Goal: Task Accomplishment & Management: Use online tool/utility

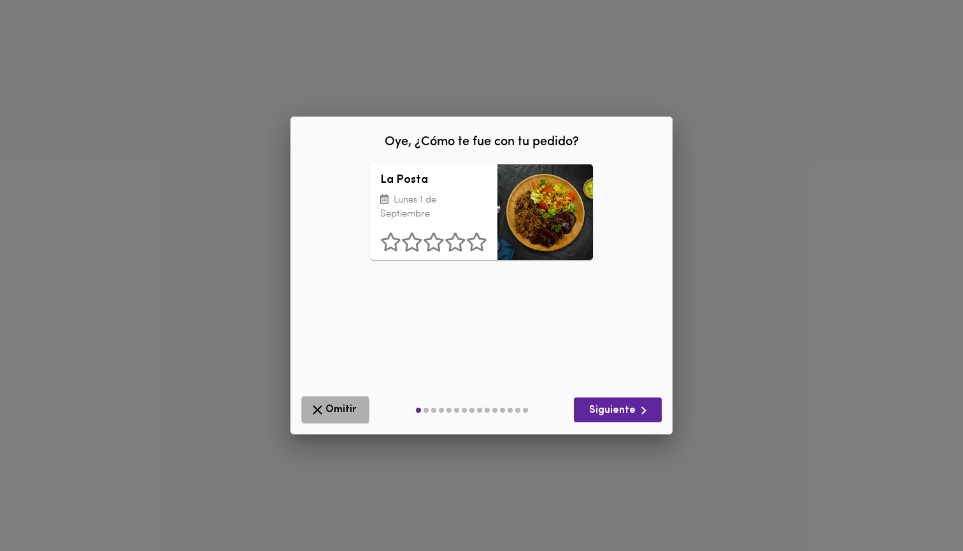
click at [332, 403] on span "Omitir" at bounding box center [336, 410] width 52 height 16
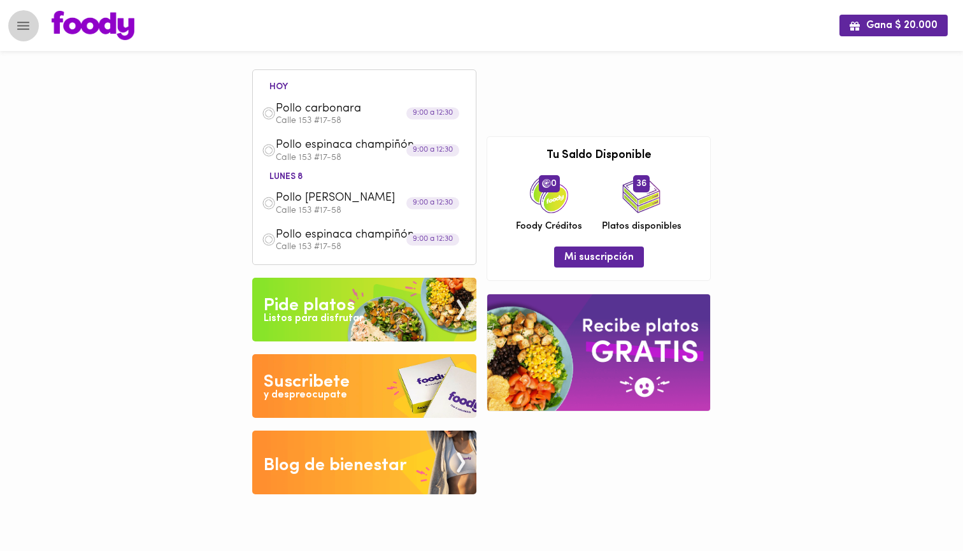
click at [19, 31] on icon "Menu" at bounding box center [23, 26] width 16 height 16
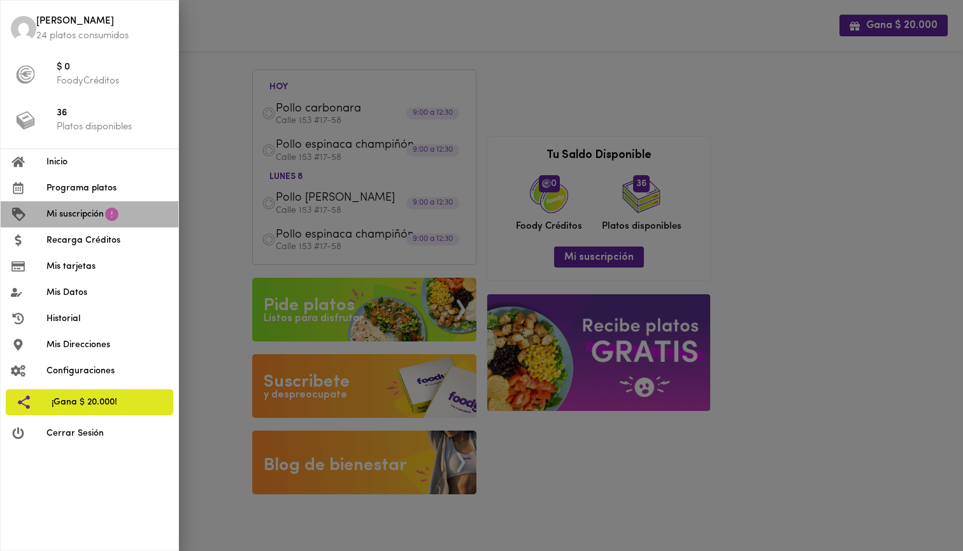
click at [105, 217] on icon at bounding box center [112, 214] width 16 height 16
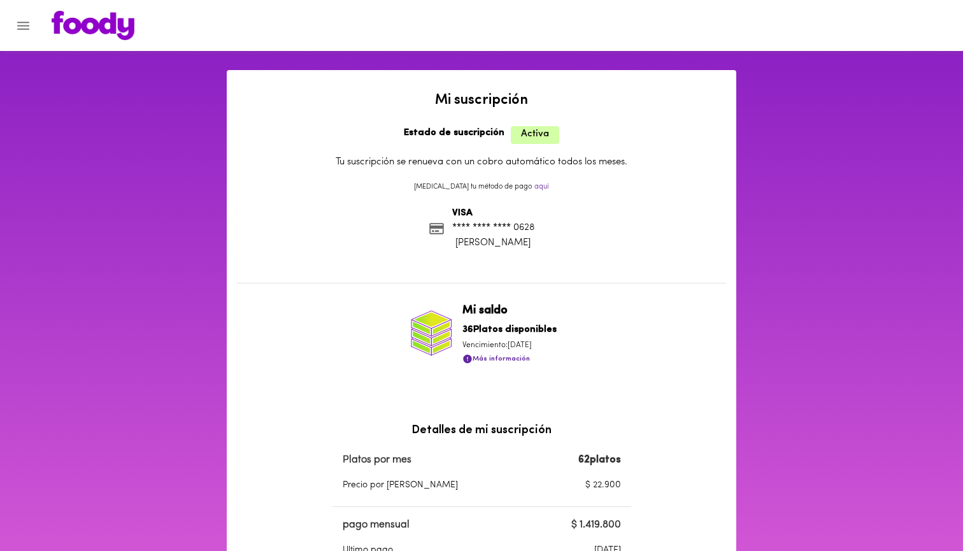
click at [22, 21] on icon "Menu" at bounding box center [23, 26] width 16 height 16
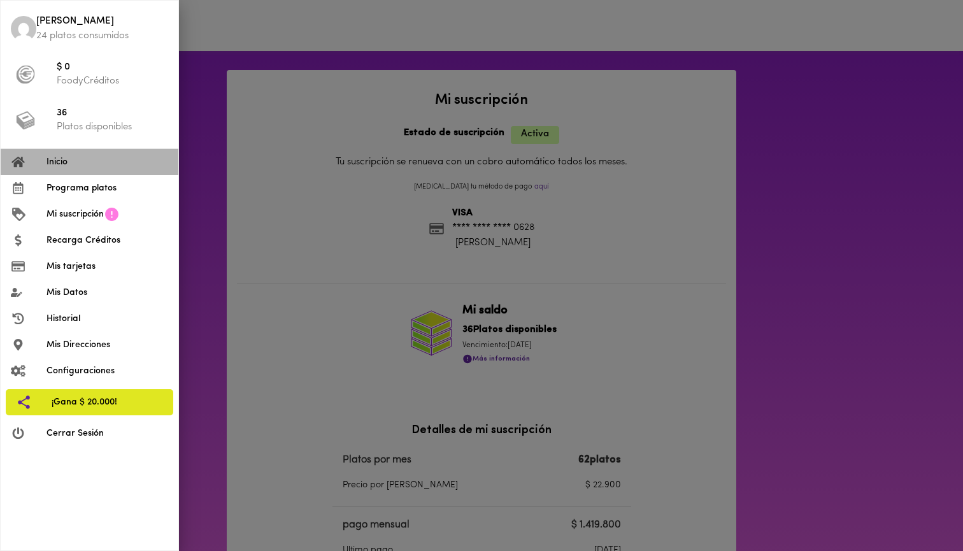
click at [106, 159] on span "Inicio" at bounding box center [107, 161] width 122 height 13
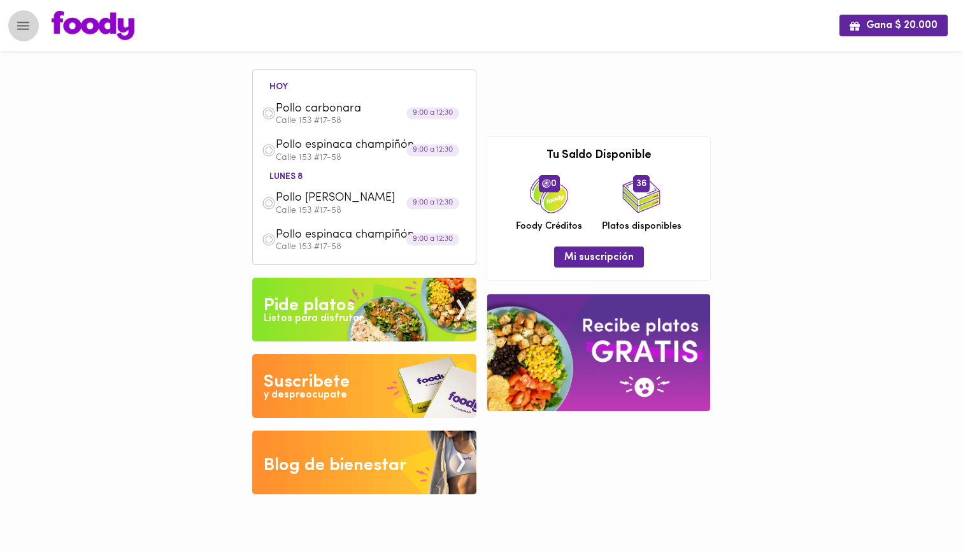
click at [27, 32] on icon "Menu" at bounding box center [23, 26] width 16 height 16
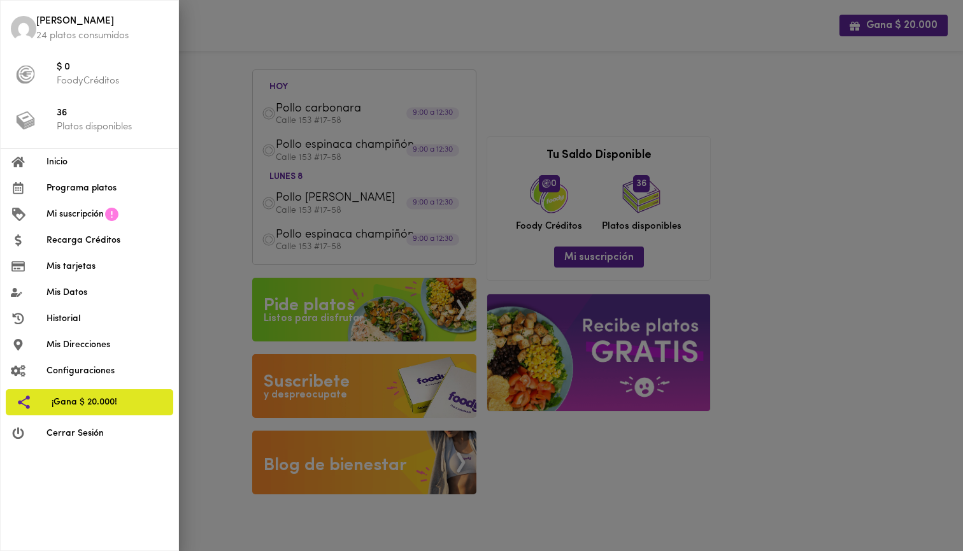
click at [122, 190] on span "Programa platos" at bounding box center [107, 188] width 122 height 13
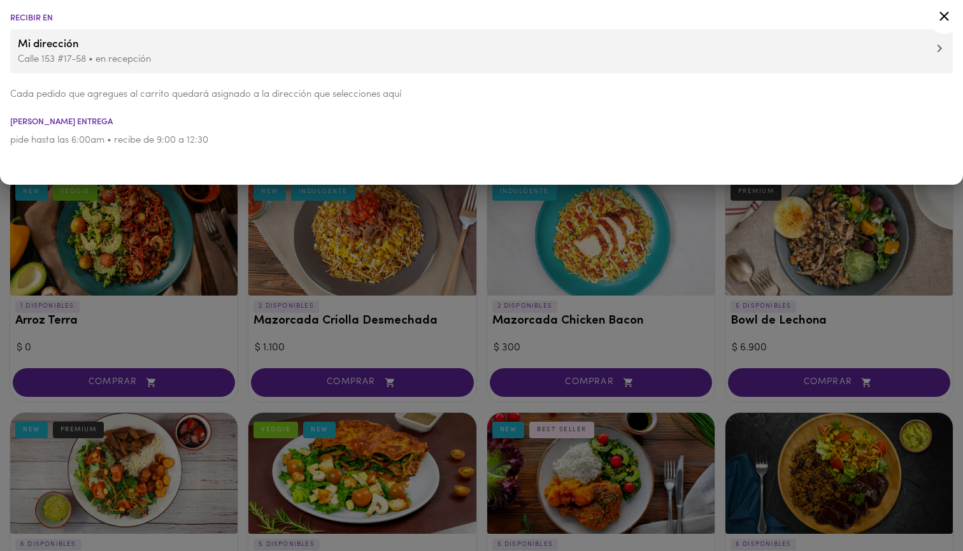
click at [69, 60] on p "Calle 153 #17-58 • en recepción" at bounding box center [481, 59] width 927 height 13
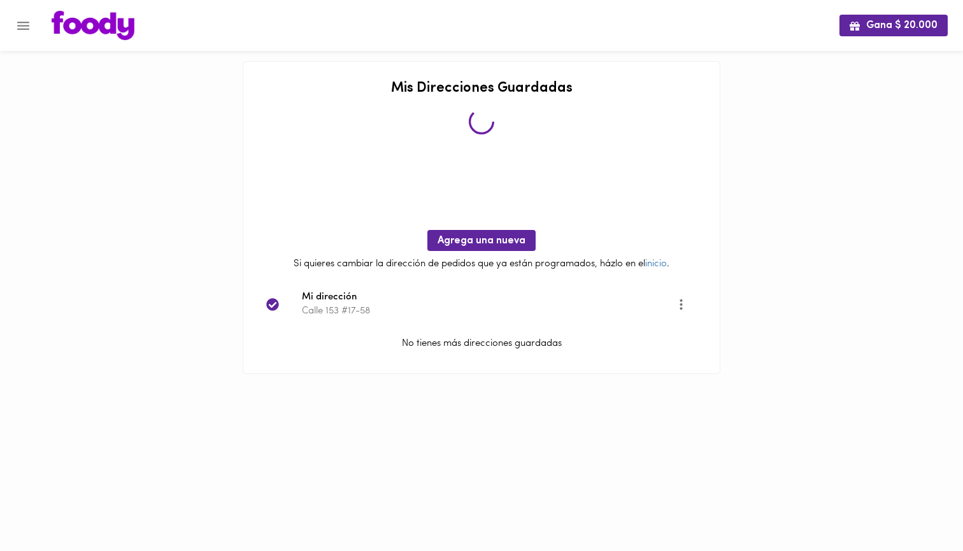
click at [10, 43] on div at bounding box center [6, 275] width 13 height 551
click at [18, 32] on icon "Menu" at bounding box center [23, 26] width 16 height 16
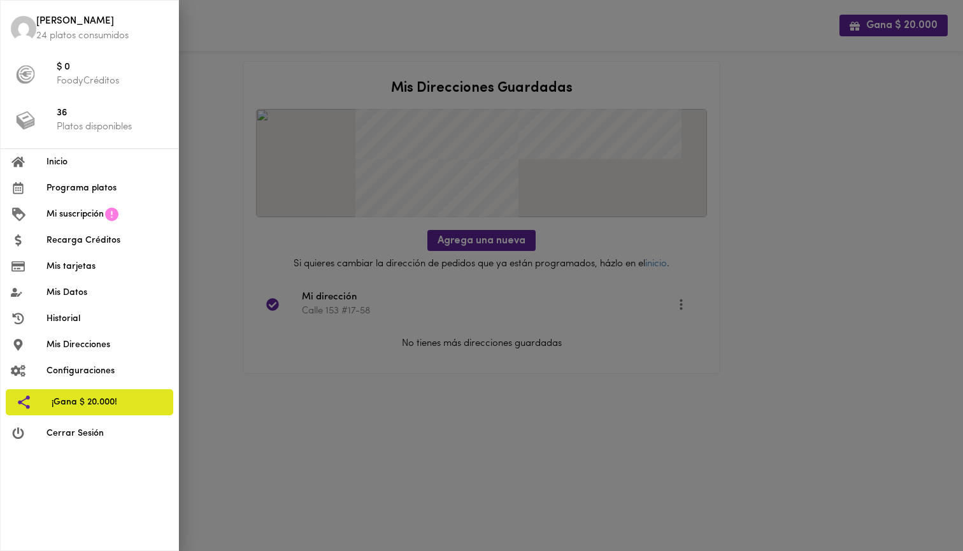
click at [83, 185] on span "Programa platos" at bounding box center [107, 188] width 122 height 13
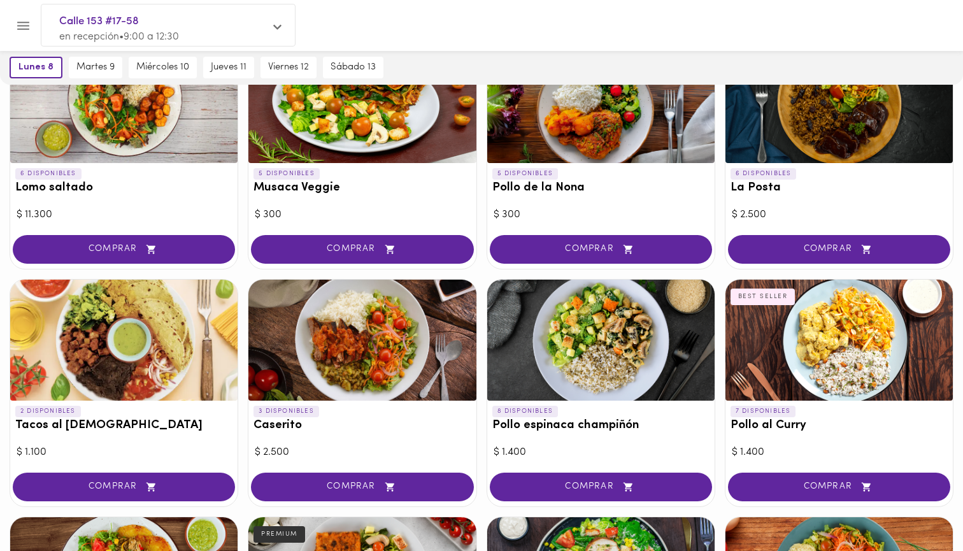
scroll to position [386, 0]
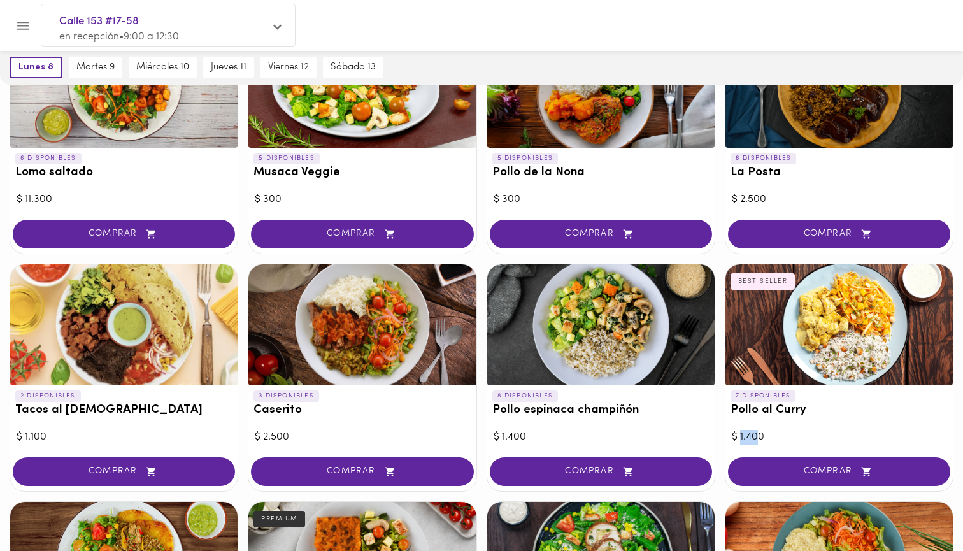
drag, startPoint x: 739, startPoint y: 427, endPoint x: 756, endPoint y: 427, distance: 17.2
click at [756, 430] on div "$ 1.400" at bounding box center [839, 437] width 215 height 15
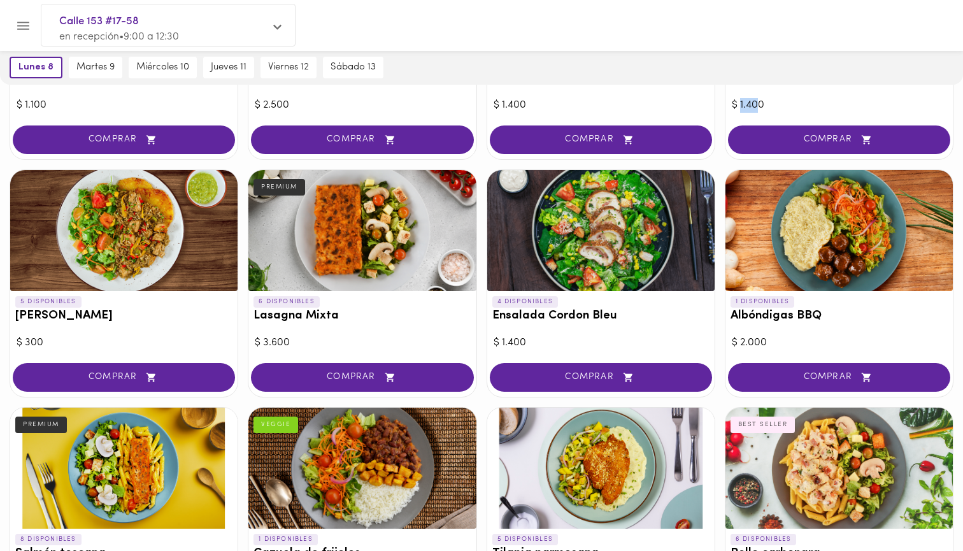
scroll to position [720, 0]
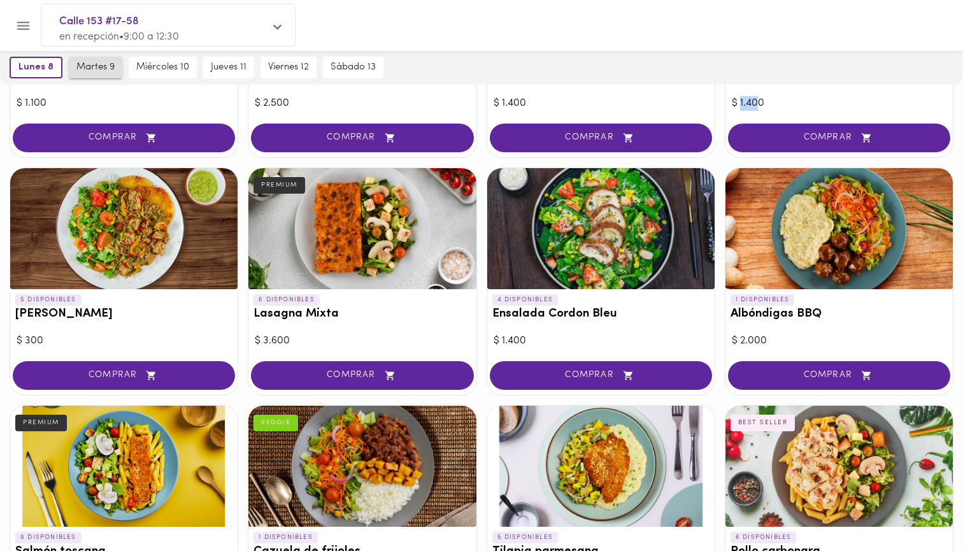
click at [89, 66] on span "martes 9" at bounding box center [95, 67] width 38 height 11
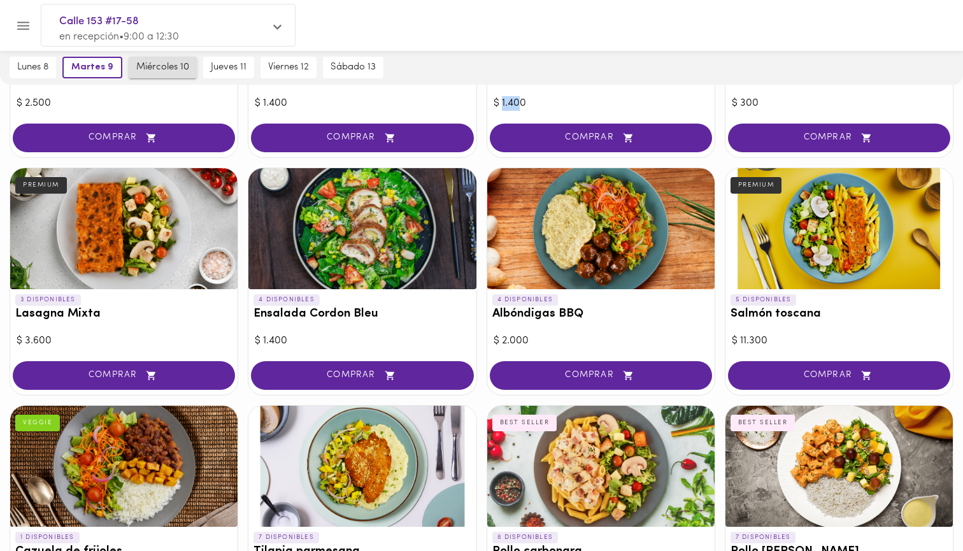
click at [167, 59] on button "miércoles 10" at bounding box center [163, 68] width 68 height 22
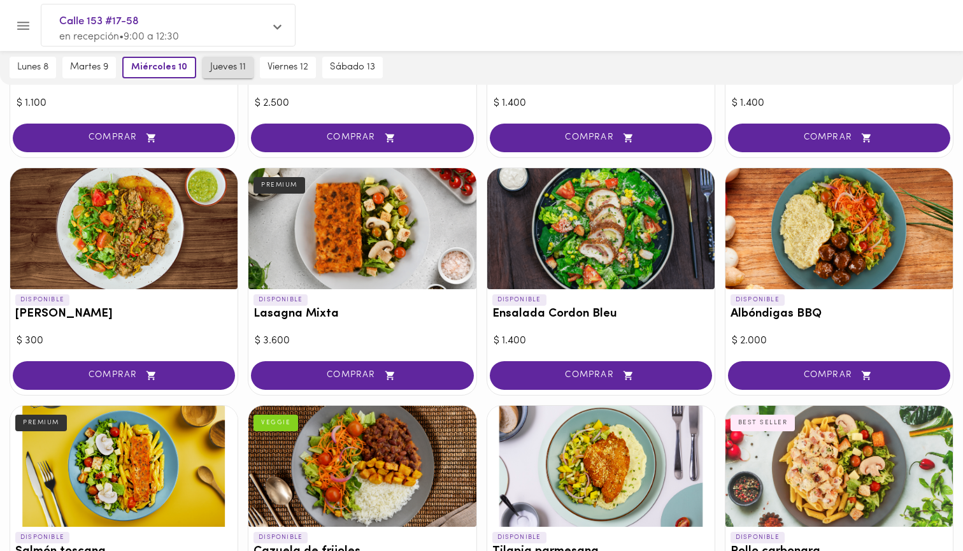
click at [222, 67] on span "jueves 11" at bounding box center [228, 67] width 36 height 11
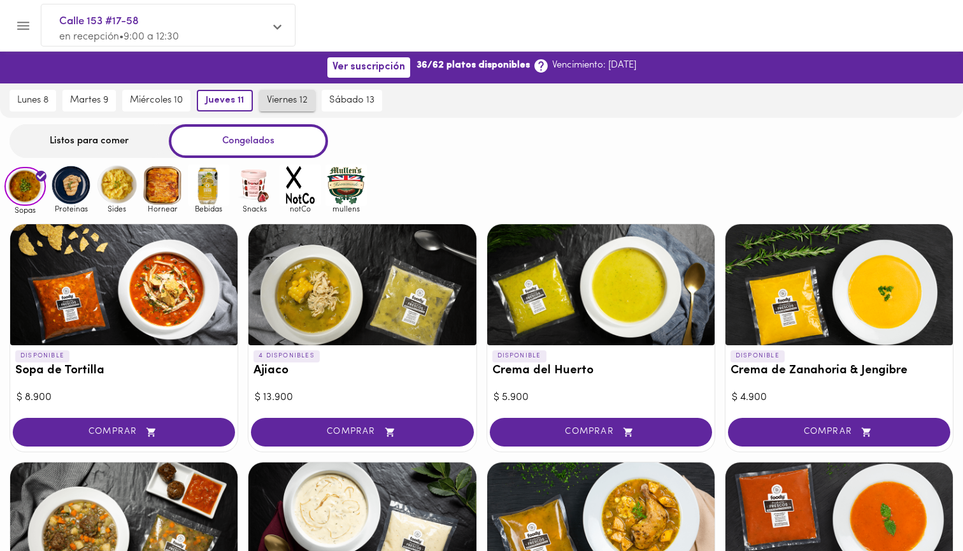
click at [278, 90] on button "viernes 12" at bounding box center [287, 101] width 56 height 22
click at [339, 98] on span "sábado 13" at bounding box center [353, 100] width 45 height 11
click at [257, 98] on button "viernes 12" at bounding box center [282, 101] width 56 height 22
click at [210, 101] on span "jueves 11" at bounding box center [222, 100] width 36 height 11
click at [133, 97] on span "miércoles 10" at bounding box center [156, 100] width 53 height 11
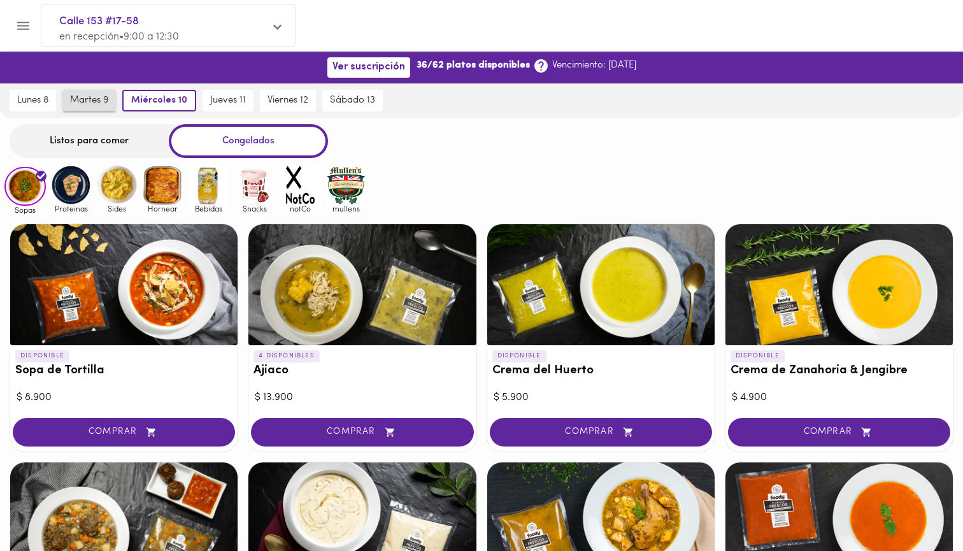
click at [64, 91] on button "martes 9" at bounding box center [88, 101] width 53 height 22
click at [52, 92] on button "lunes 8" at bounding box center [33, 101] width 46 height 22
click at [38, 24] on button "Menu" at bounding box center [23, 25] width 31 height 31
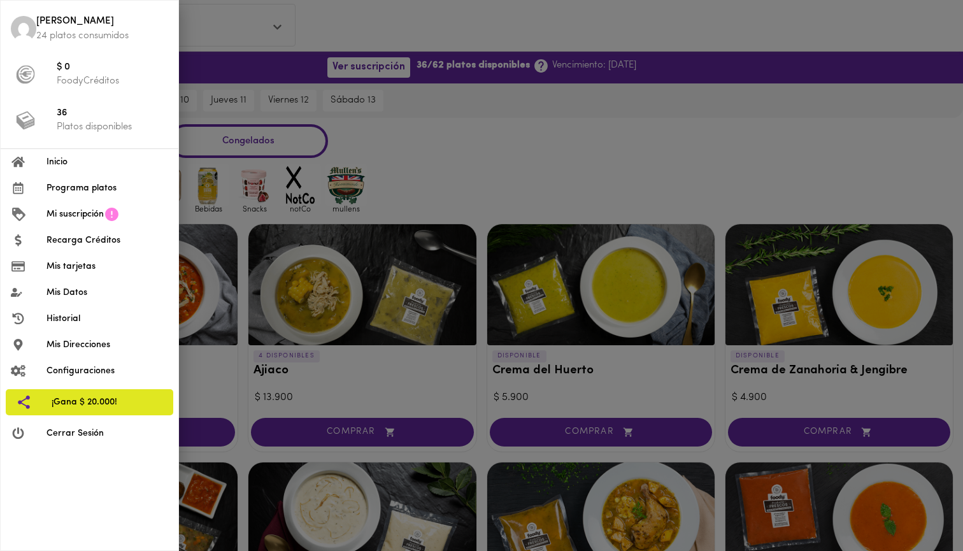
click at [89, 171] on li "Inicio" at bounding box center [90, 162] width 178 height 26
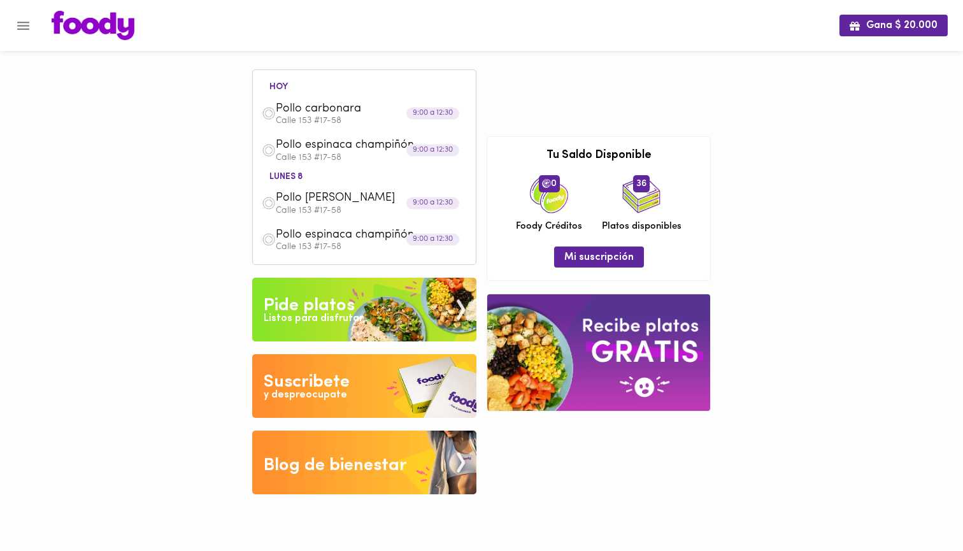
click at [87, 31] on img at bounding box center [93, 25] width 83 height 29
